Goal: Information Seeking & Learning: Learn about a topic

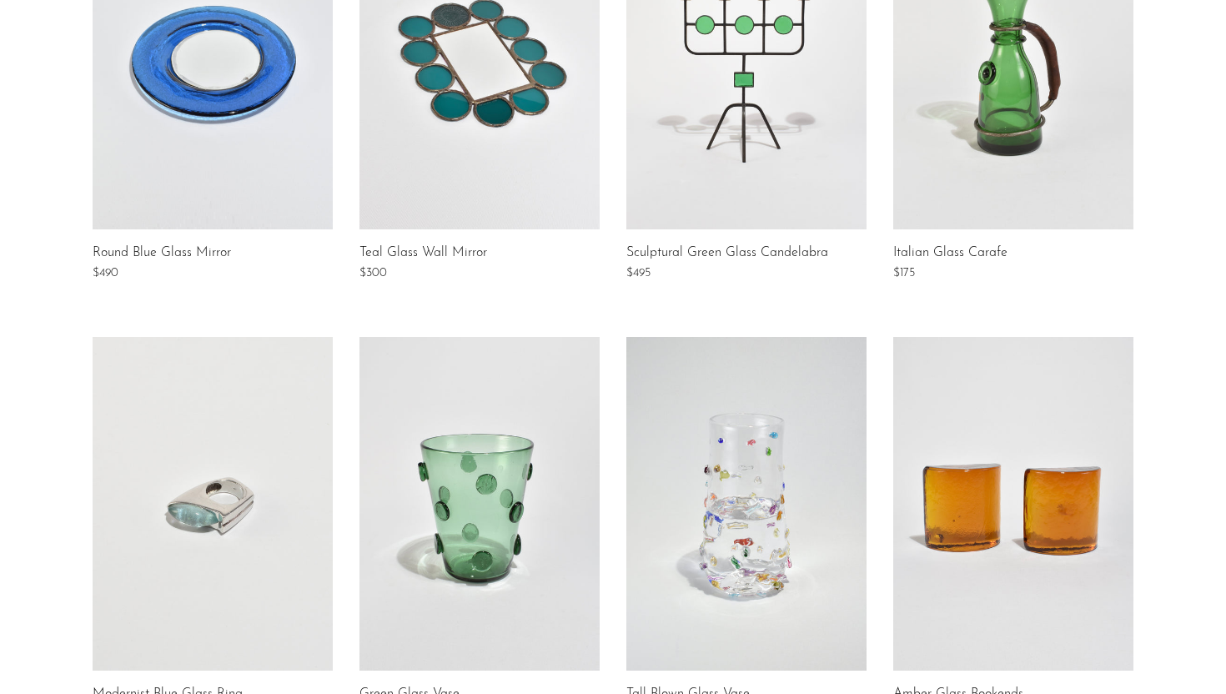
scroll to position [926, 0]
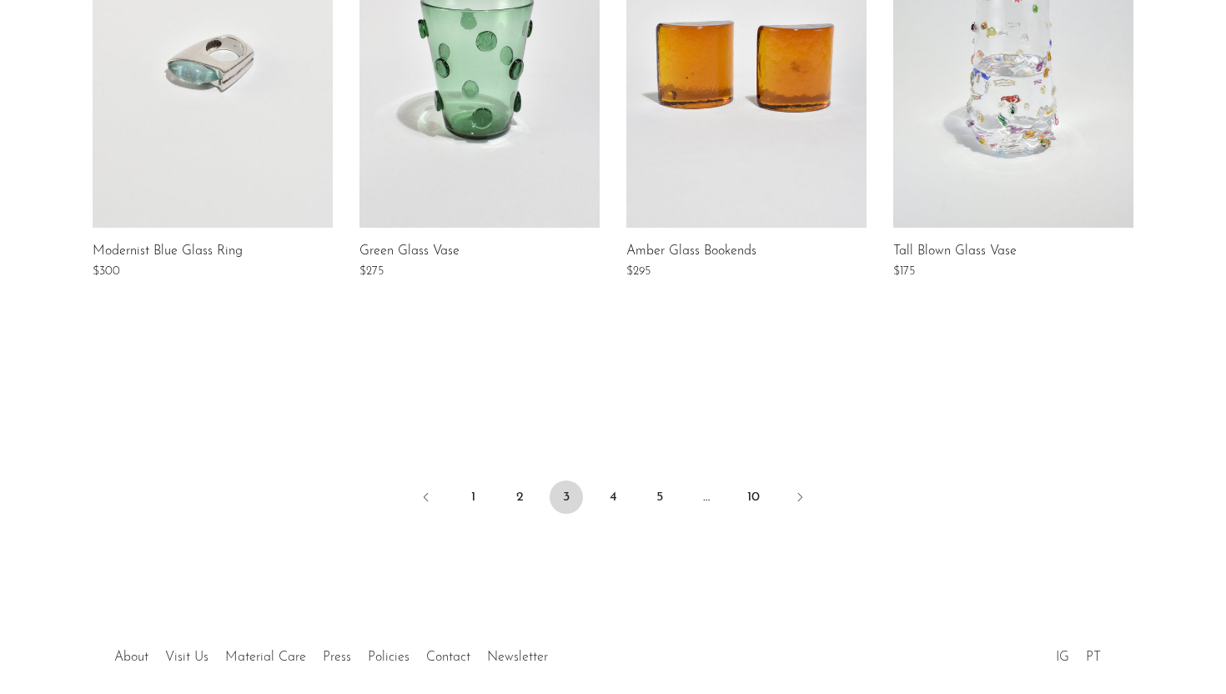
scroll to position [1305, 0]
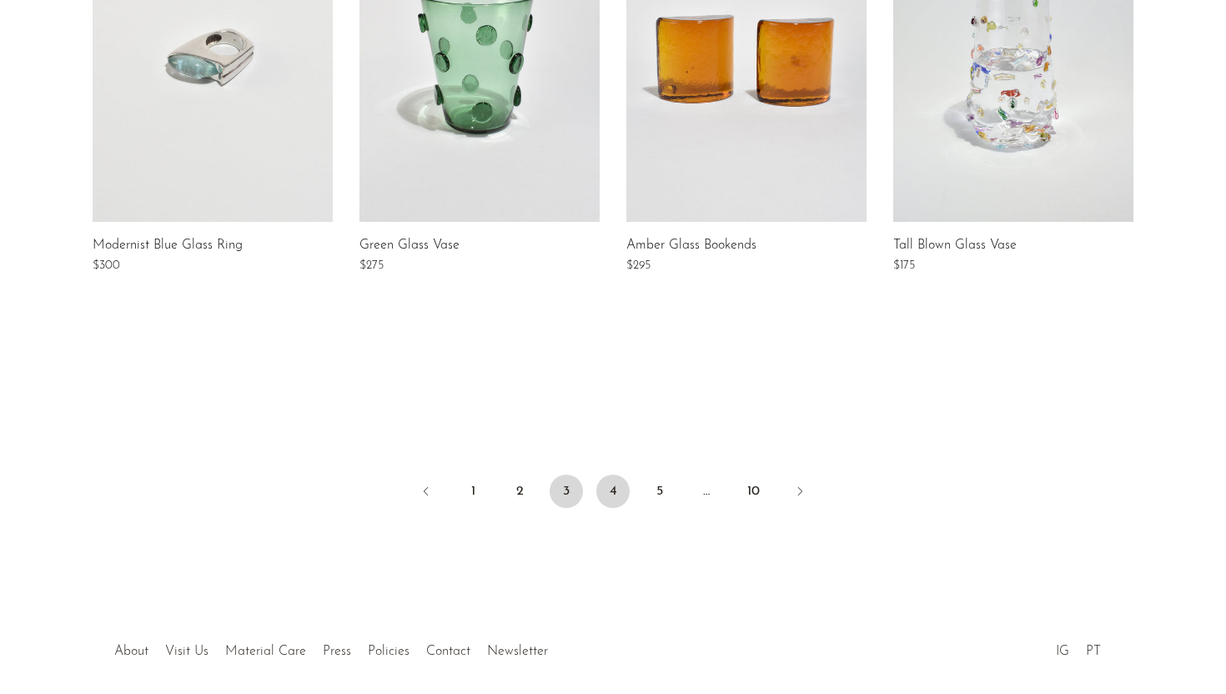
click at [615, 488] on link "4" at bounding box center [612, 490] width 33 height 33
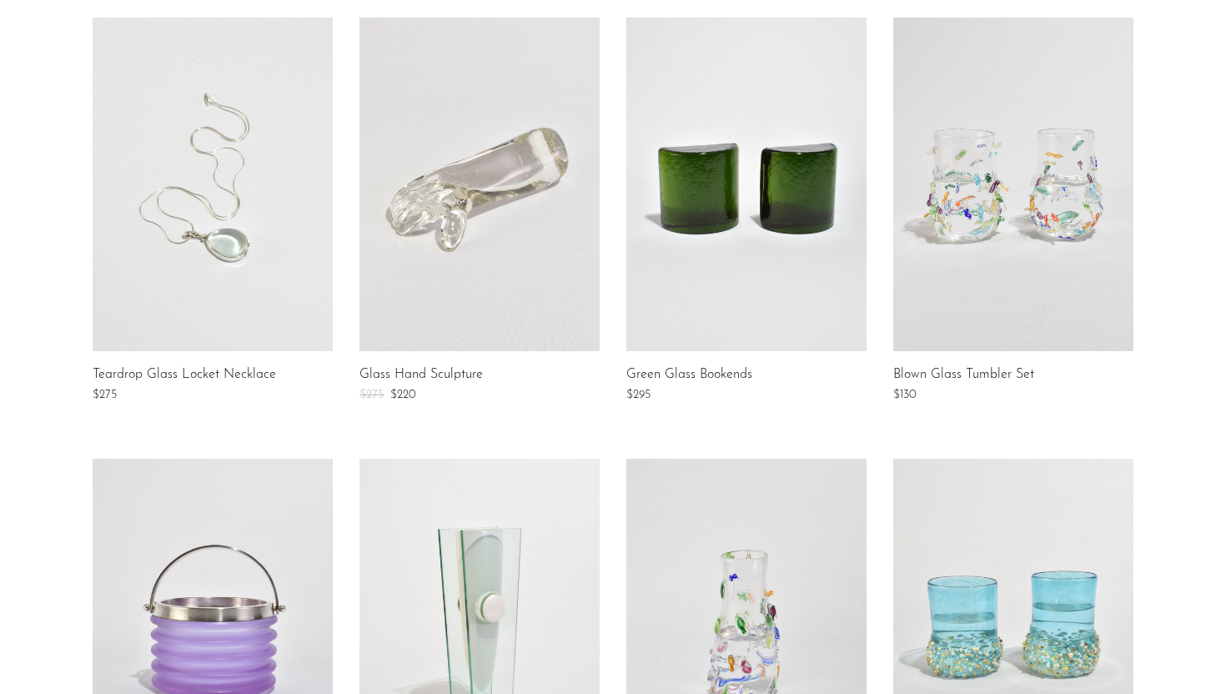
scroll to position [295, 0]
click at [254, 201] on link at bounding box center [213, 183] width 240 height 334
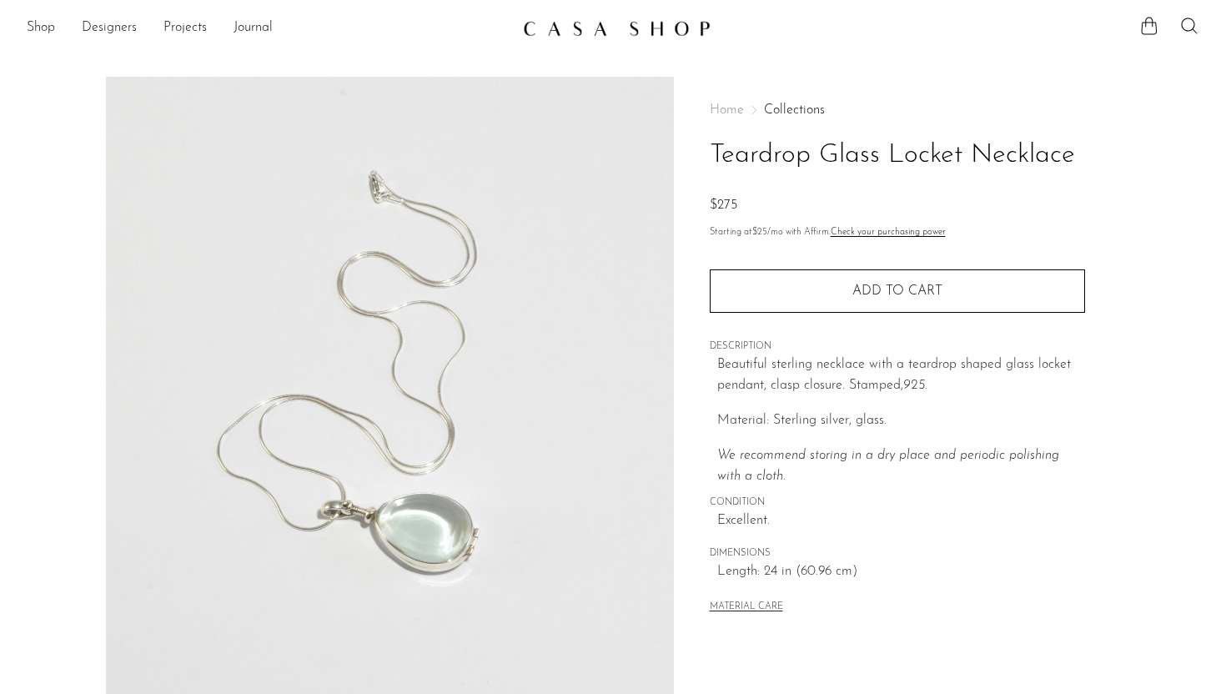
click at [796, 145] on h1 "Teardrop Glass Locket Necklace" at bounding box center [897, 155] width 375 height 43
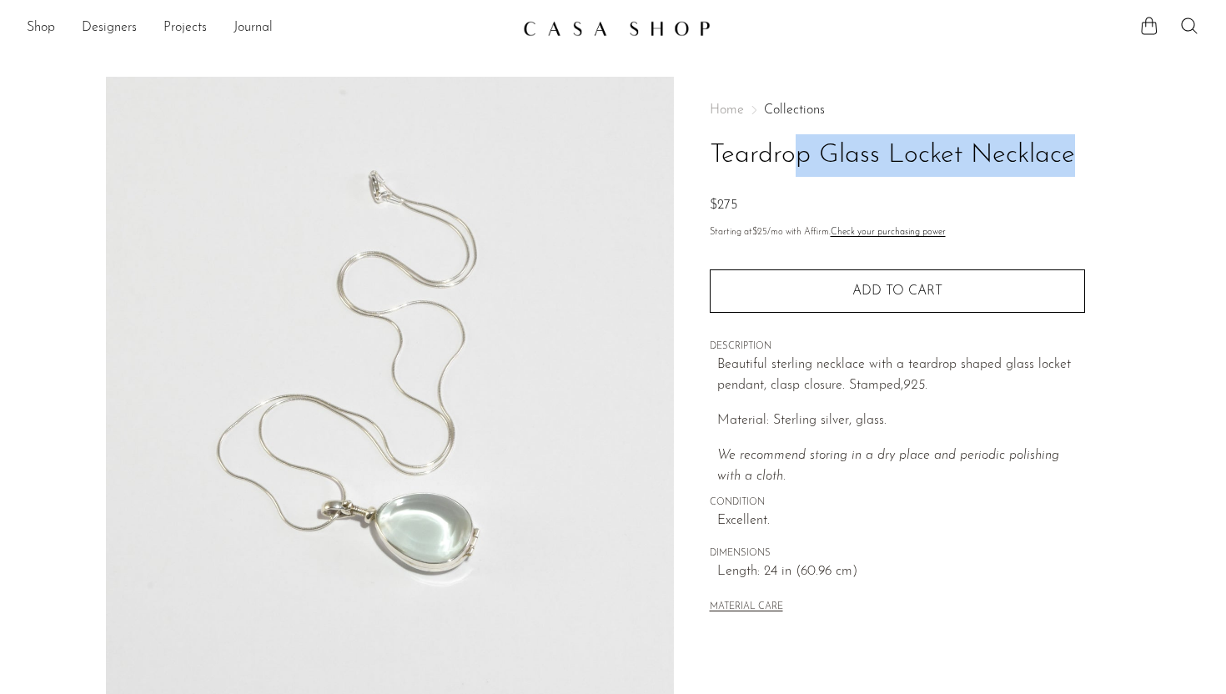
click at [796, 145] on h1 "Teardrop Glass Locket Necklace" at bounding box center [897, 155] width 375 height 43
copy div "Teardrop Glass Locket Necklace"
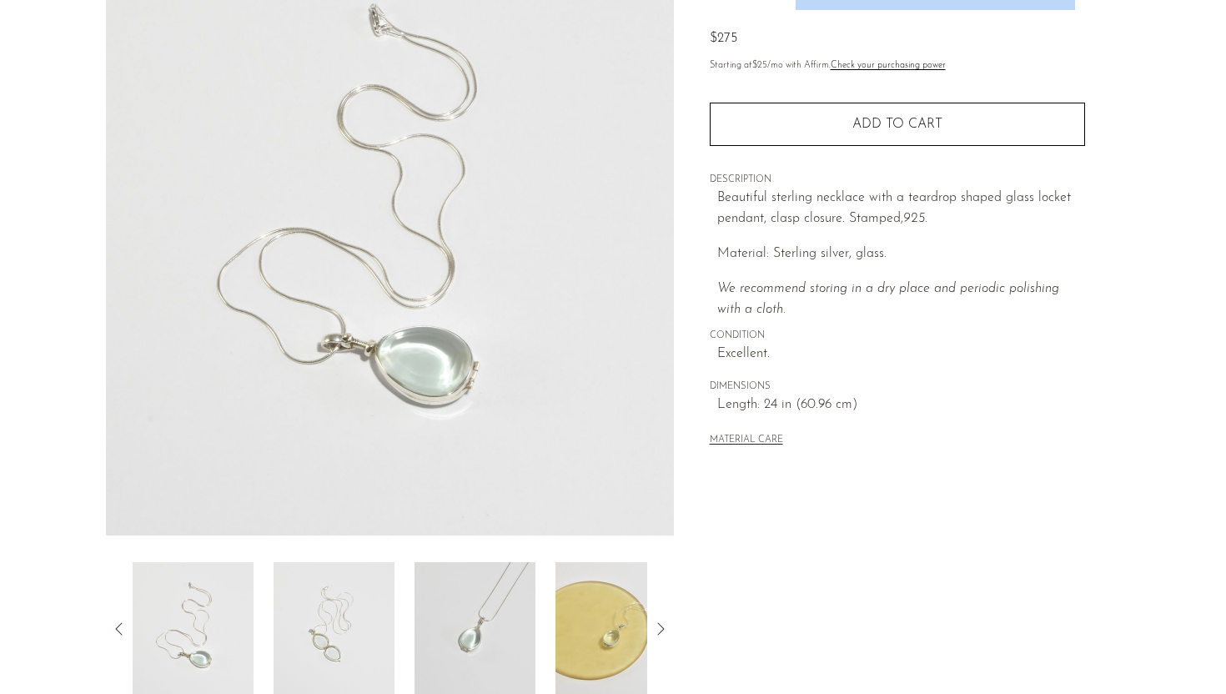
scroll to position [392, 0]
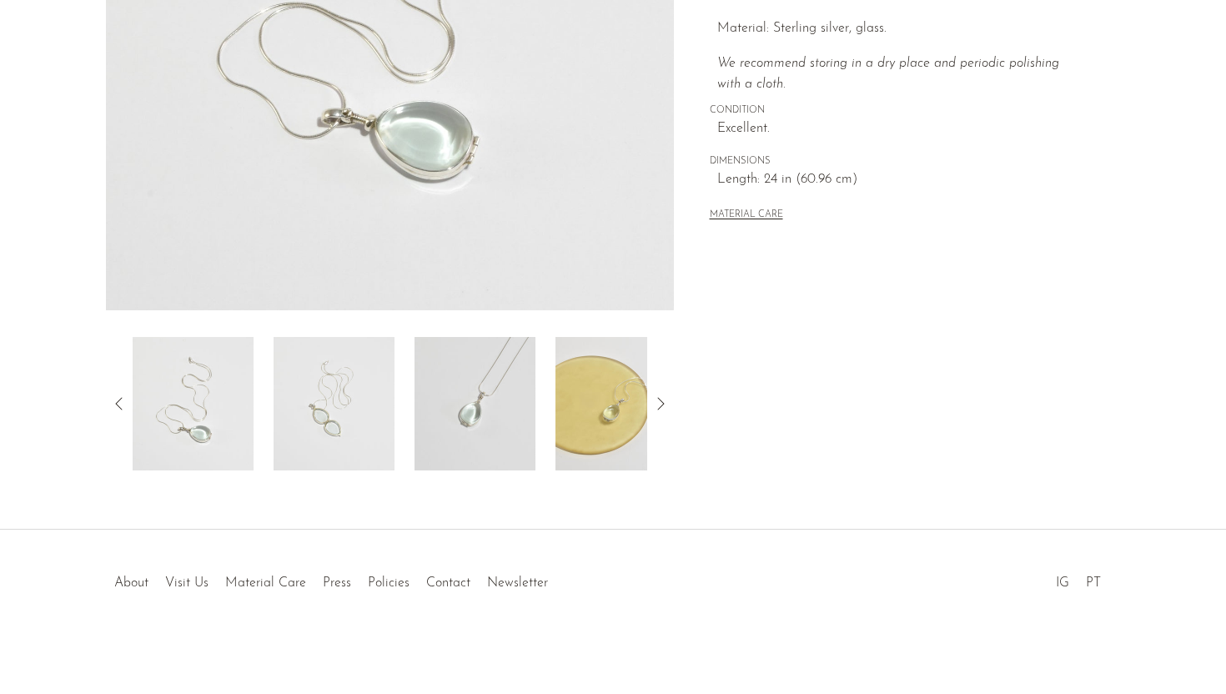
click at [331, 341] on img at bounding box center [334, 403] width 121 height 133
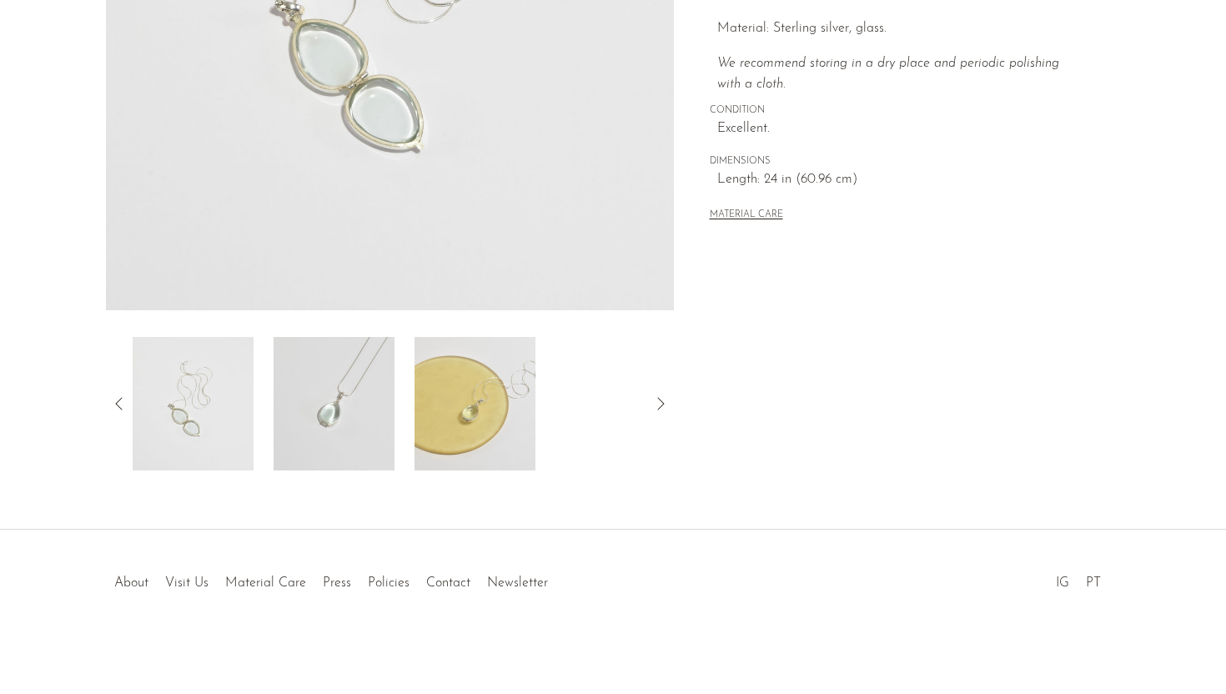
click at [369, 363] on img at bounding box center [334, 403] width 121 height 133
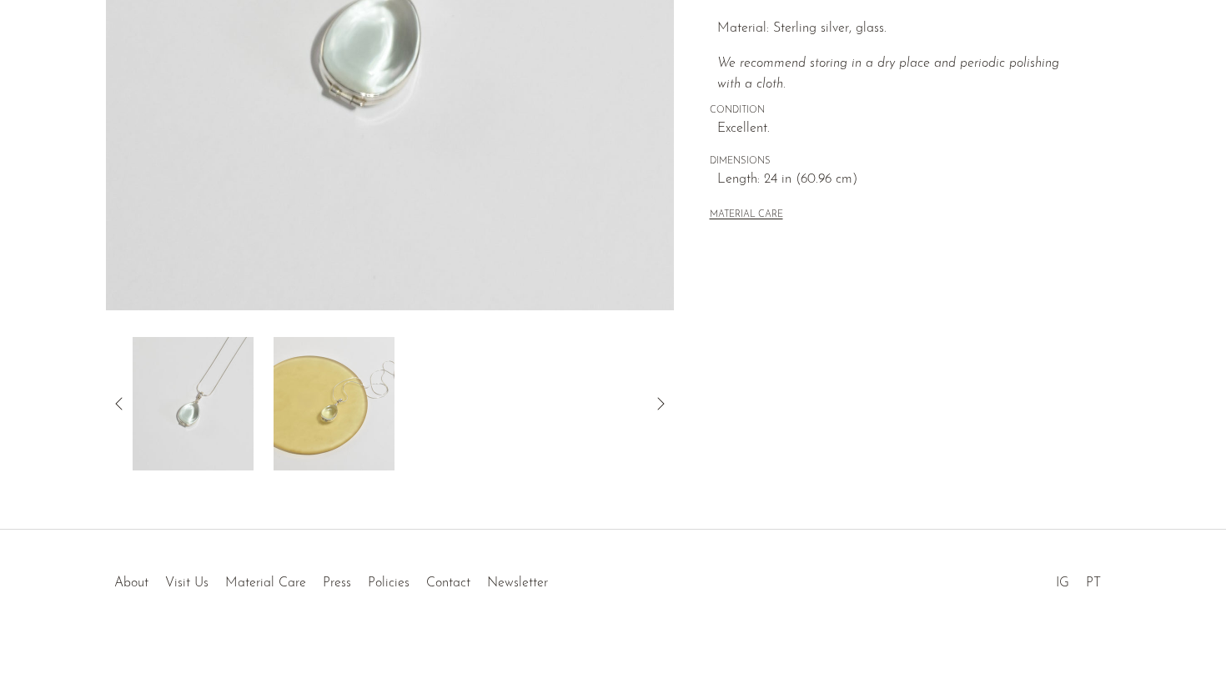
click at [329, 410] on img at bounding box center [334, 403] width 121 height 133
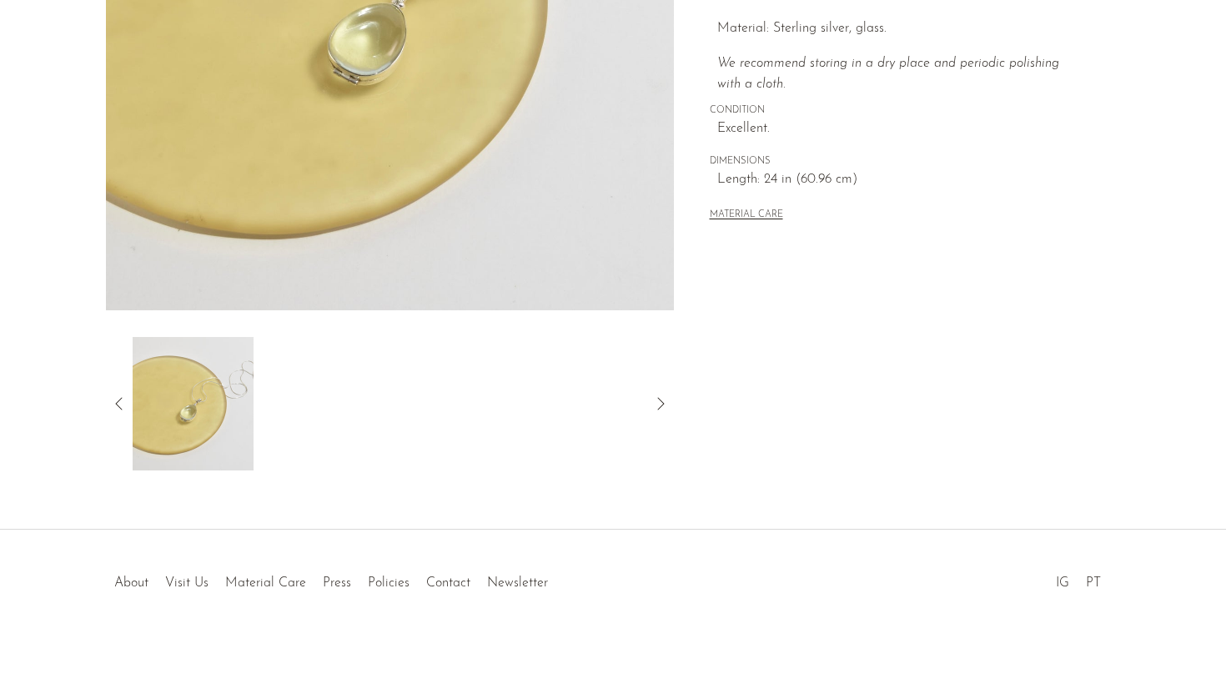
scroll to position [0, 0]
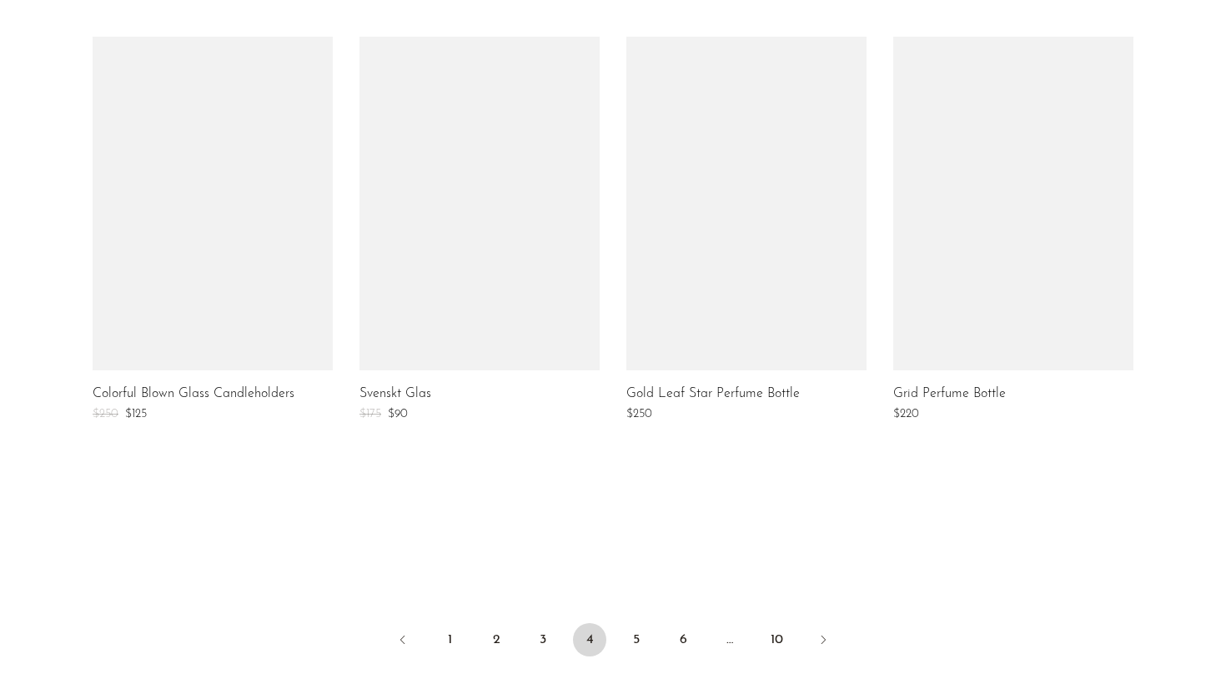
scroll to position [1373, 0]
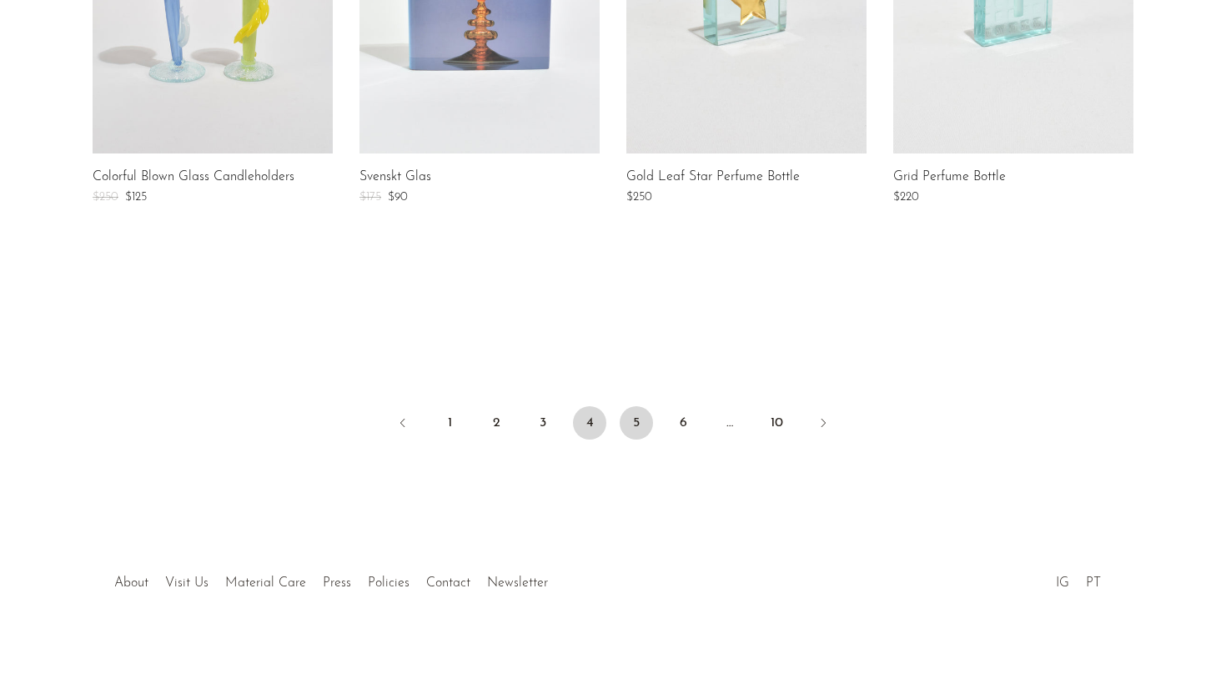
click at [635, 419] on link "5" at bounding box center [636, 422] width 33 height 33
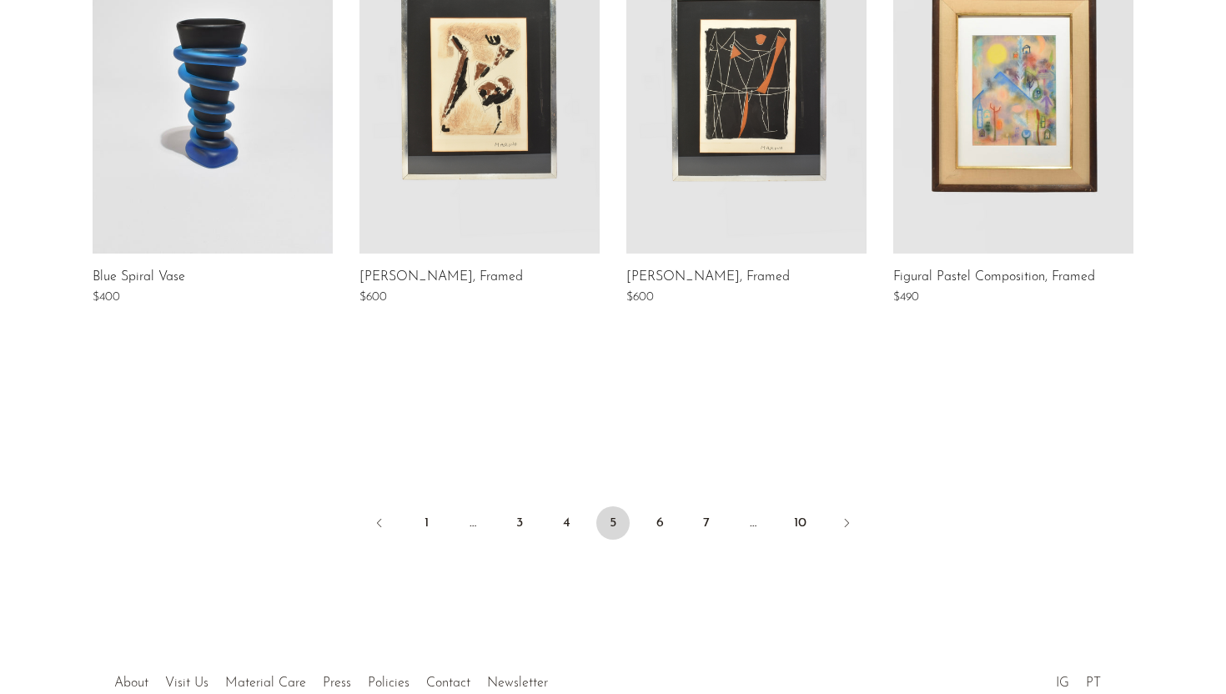
scroll to position [1270, 0]
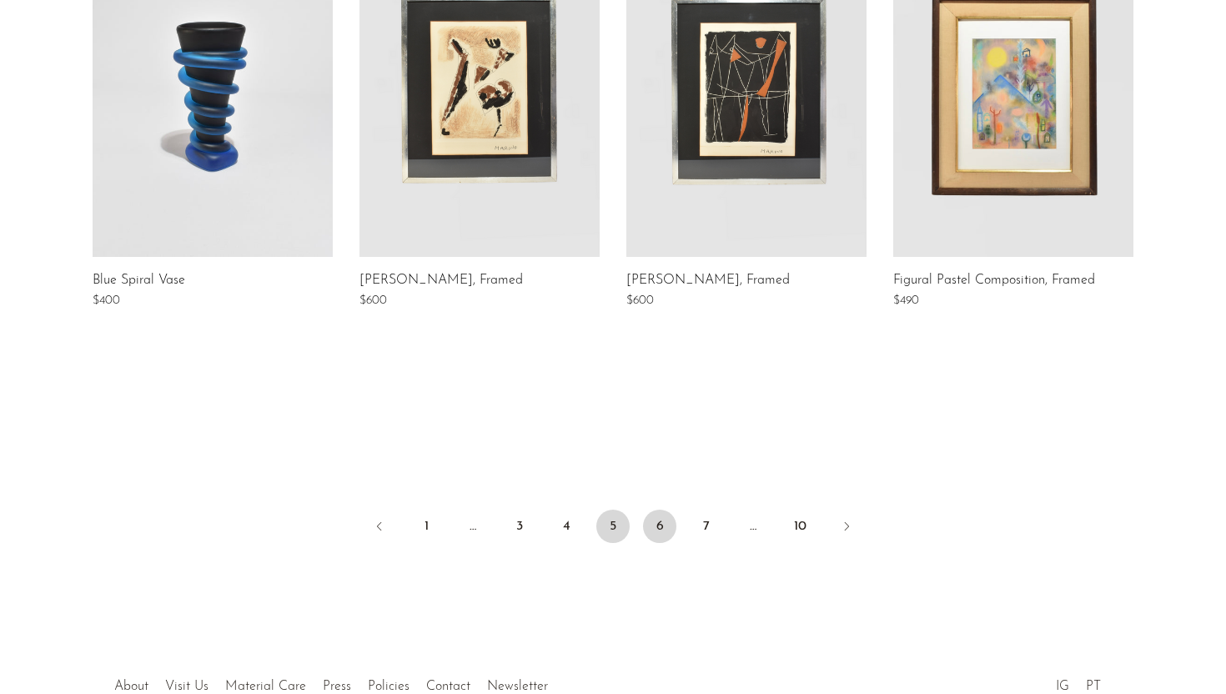
click at [650, 519] on link "6" at bounding box center [659, 525] width 33 height 33
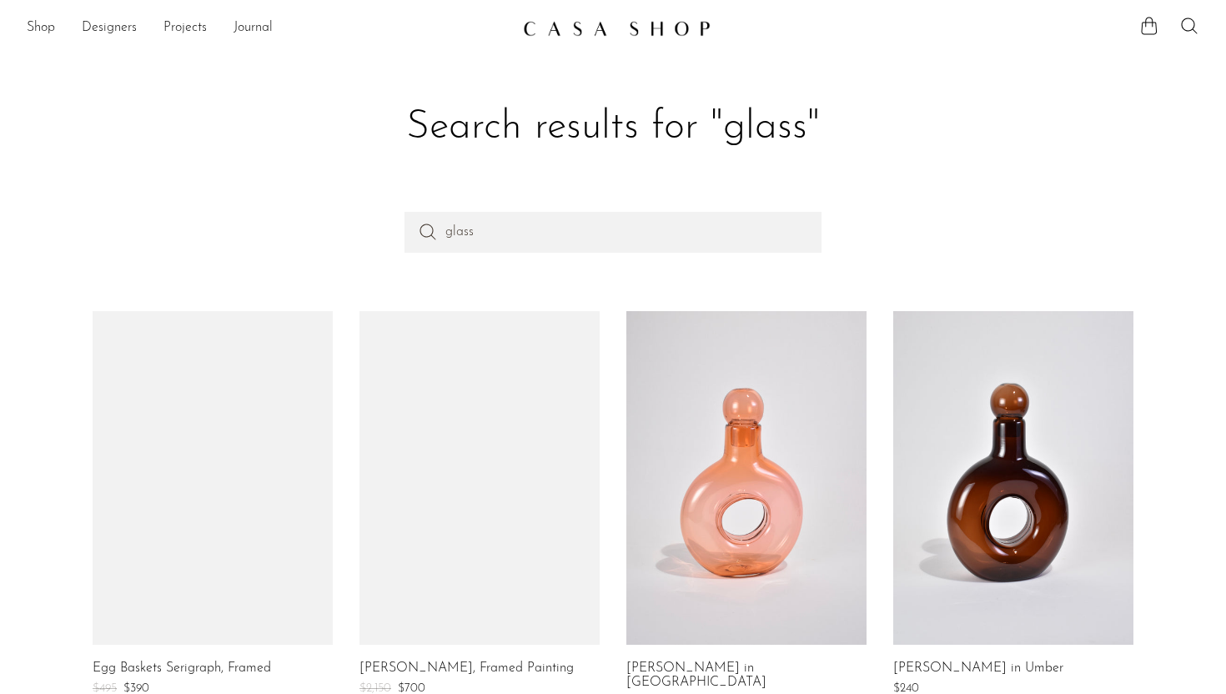
click at [648, 514] on link at bounding box center [746, 478] width 240 height 334
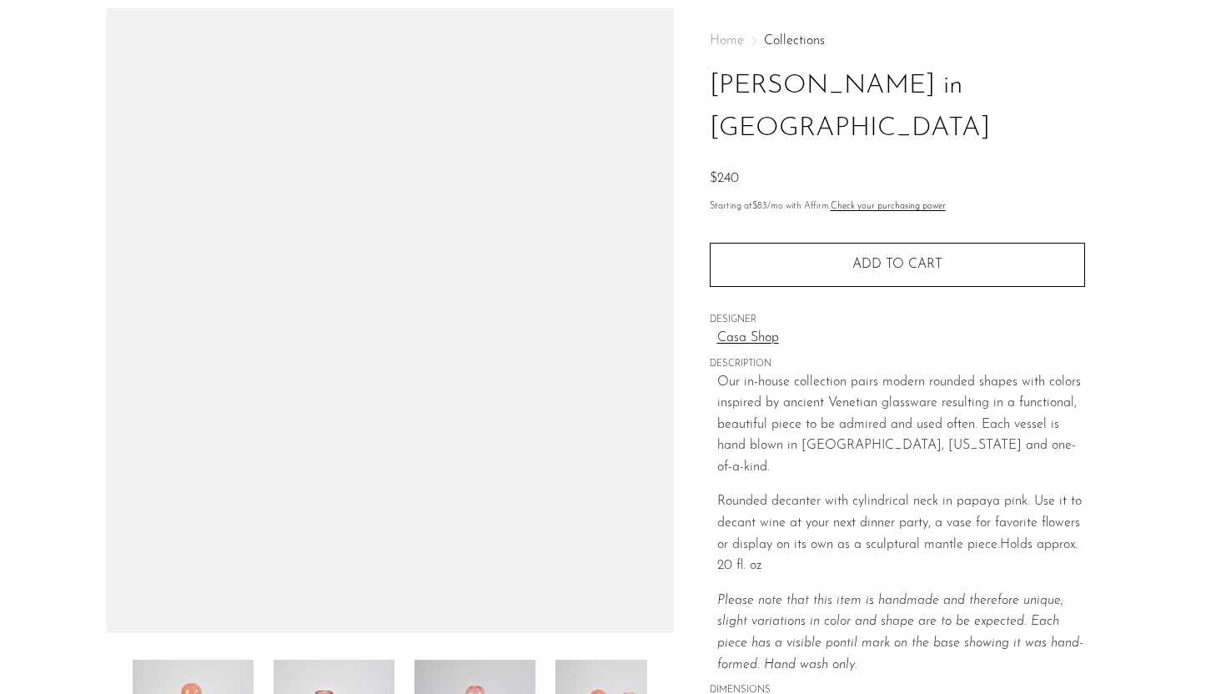
scroll to position [92, 0]
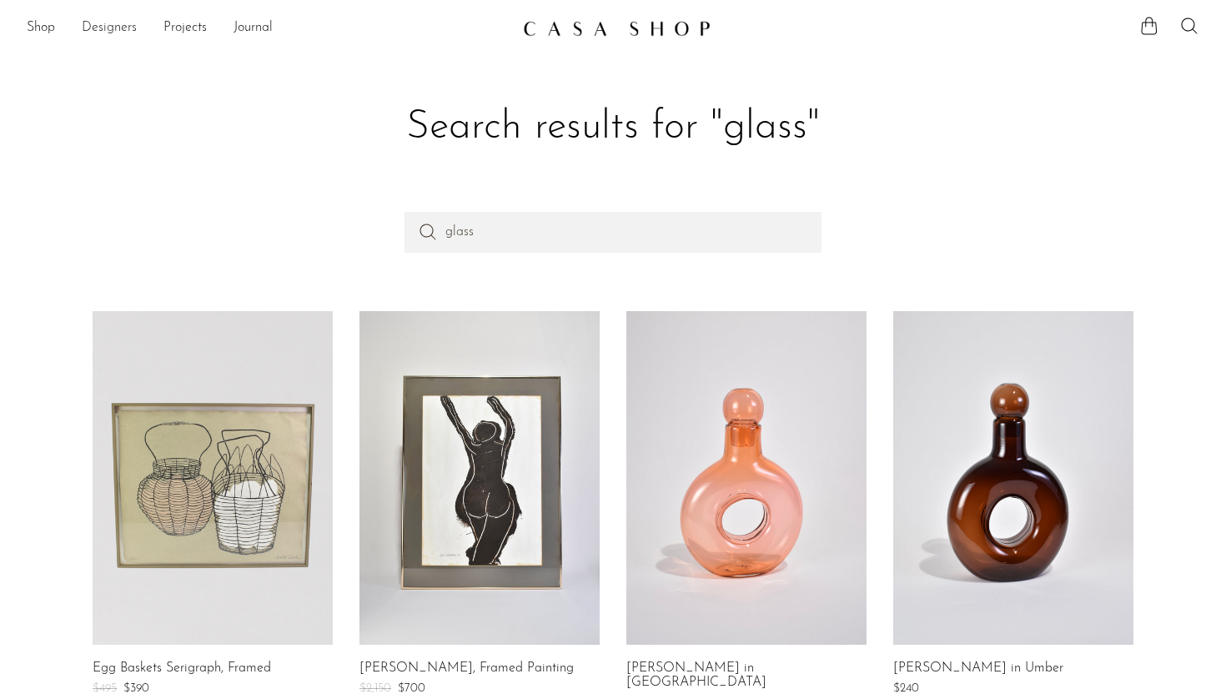
click at [88, 30] on link "Designers" at bounding box center [109, 29] width 55 height 22
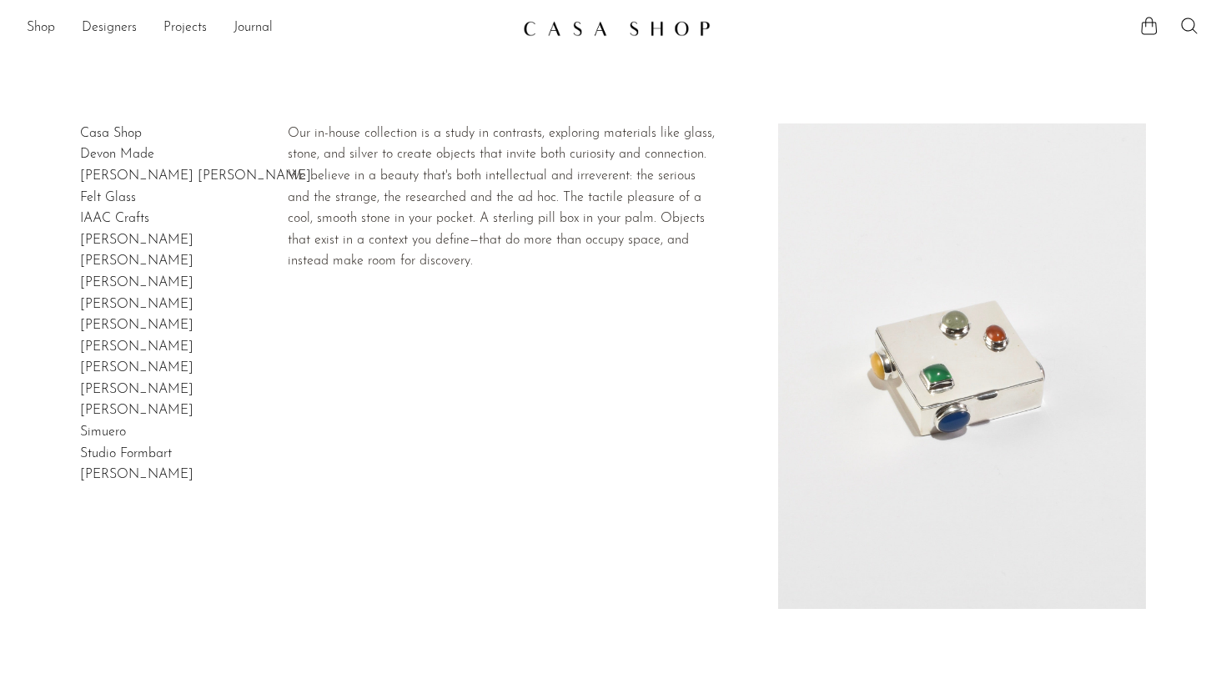
click at [110, 128] on link "Casa Shop" at bounding box center [111, 133] width 62 height 13
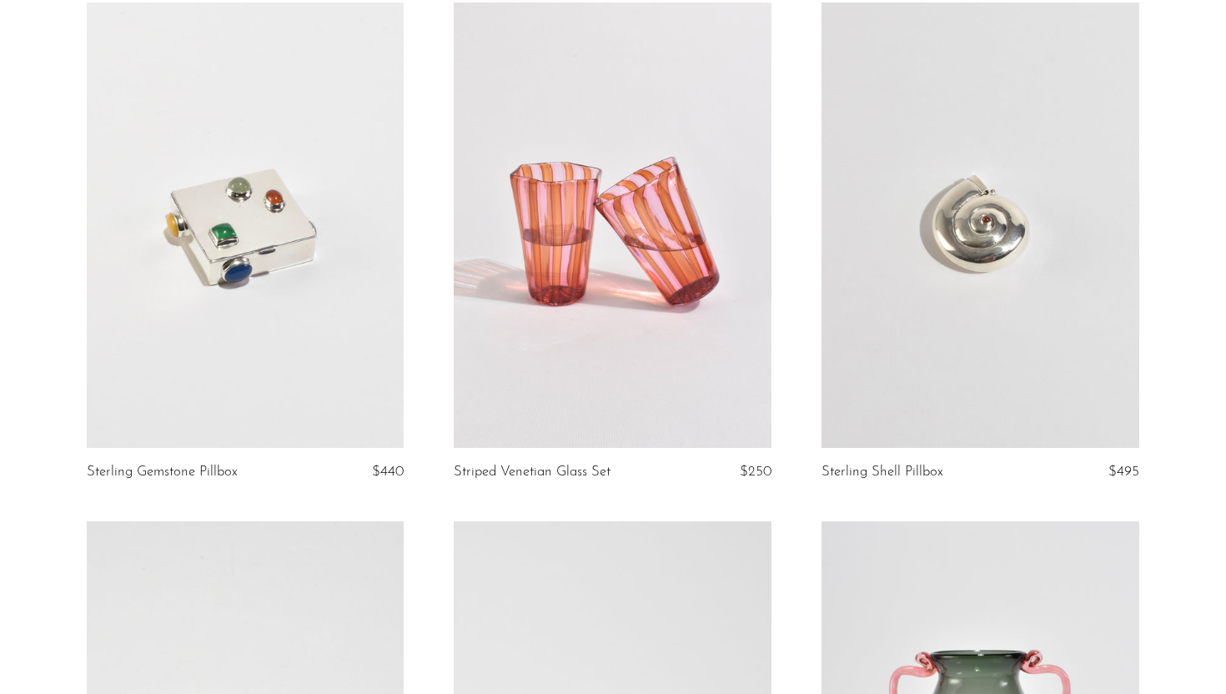
scroll to position [274, 0]
